Goal: Task Accomplishment & Management: Manage account settings

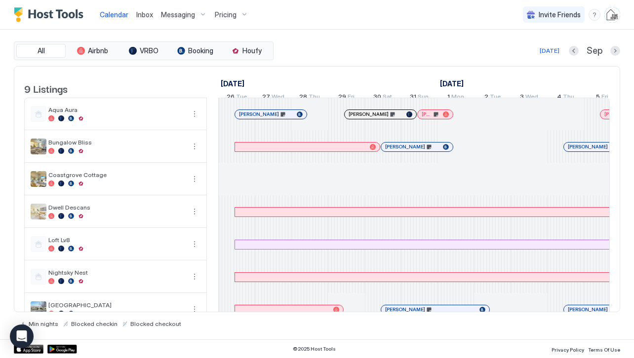
scroll to position [0, 548]
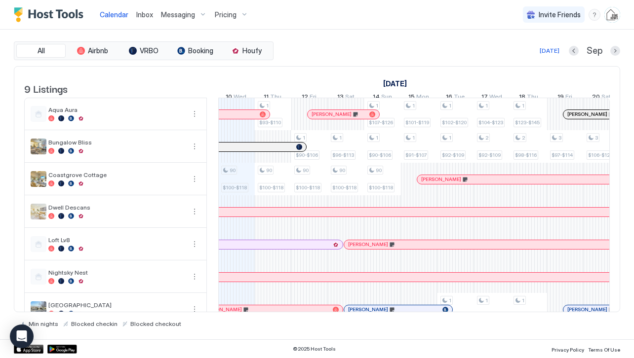
click at [144, 15] on span "Inbox" at bounding box center [144, 14] width 17 height 8
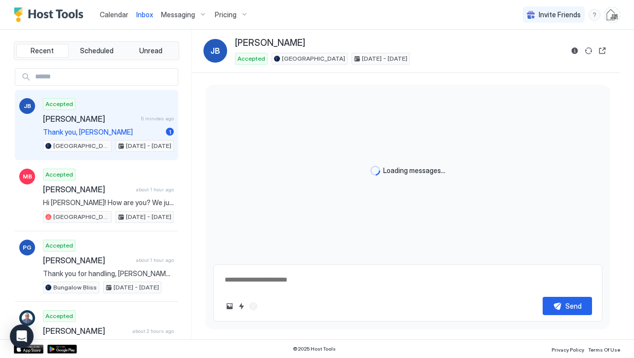
type textarea "*"
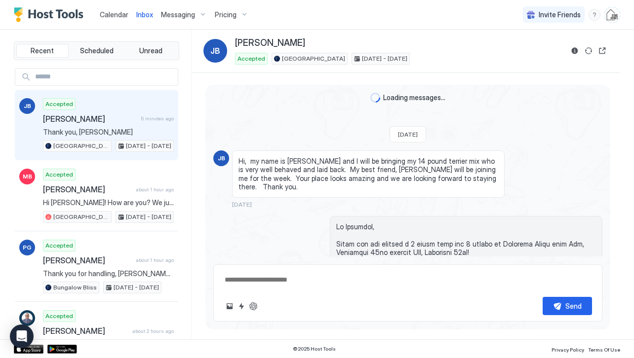
scroll to position [1536, 0]
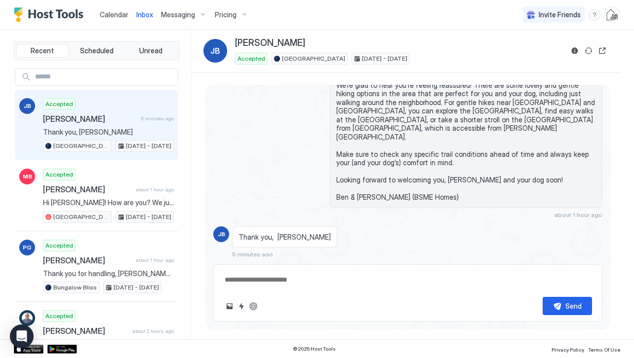
click at [111, 126] on div "Accepted [PERSON_NAME] 5 minutes ago Thank you, [PERSON_NAME][GEOGRAPHIC_DATA] …" at bounding box center [108, 125] width 131 height 54
click at [117, 15] on span "Calendar" at bounding box center [114, 14] width 29 height 8
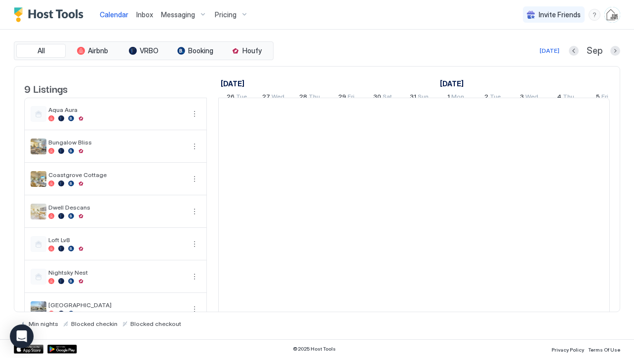
scroll to position [0, 548]
